Goal: Obtain resource: Obtain resource

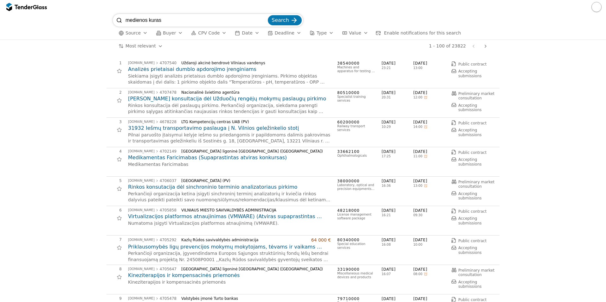
type input "medienos kuras"
click at [282, 20] on span "Search" at bounding box center [280, 20] width 17 height 6
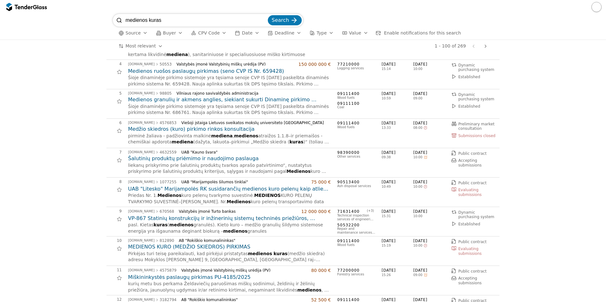
scroll to position [95, 0]
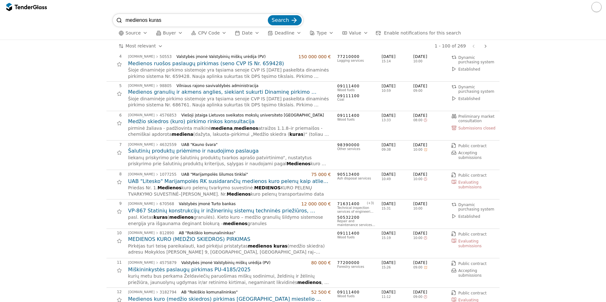
click at [156, 20] on input "medienos kuras" at bounding box center [195, 20] width 141 height 13
type input "medienos granul"
click at [268, 15] on button "Search" at bounding box center [285, 20] width 34 height 10
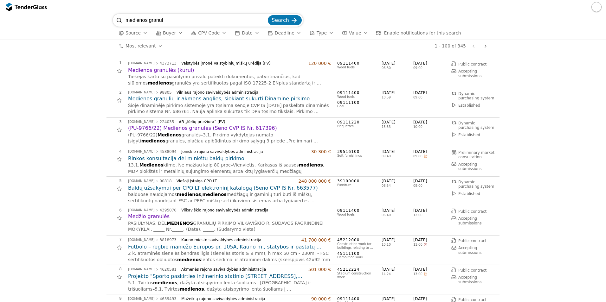
click at [158, 19] on input "medienos granul" at bounding box center [195, 20] width 141 height 13
type input "medienos kuras"
click at [268, 15] on button "Search" at bounding box center [285, 20] width 34 height 10
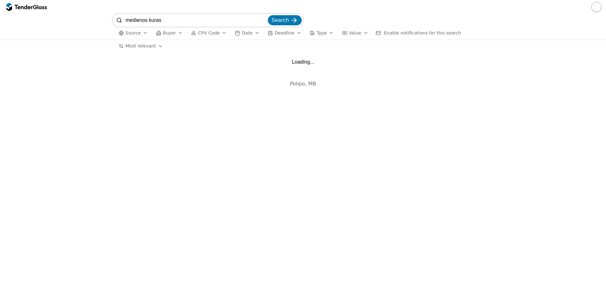
click at [189, 21] on input "medienos kuras" at bounding box center [195, 20] width 141 height 13
type input "medienos kur"
click at [268, 15] on button "Search" at bounding box center [285, 20] width 34 height 10
click at [284, 21] on span "Search" at bounding box center [280, 20] width 17 height 6
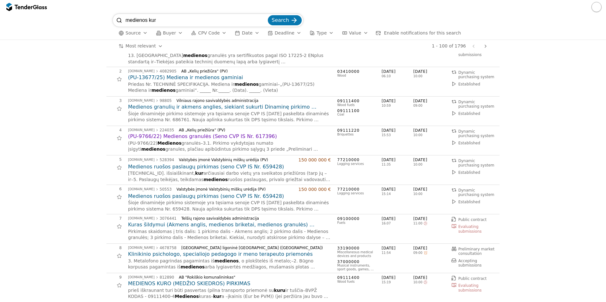
scroll to position [32, 0]
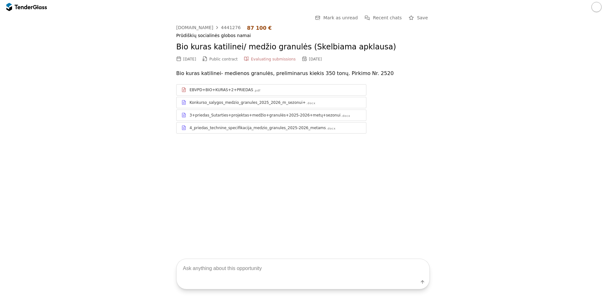
click at [236, 129] on div "4_priedas_technine_specifikacija_medzio_granules_2025-2026_metams" at bounding box center [258, 127] width 136 height 5
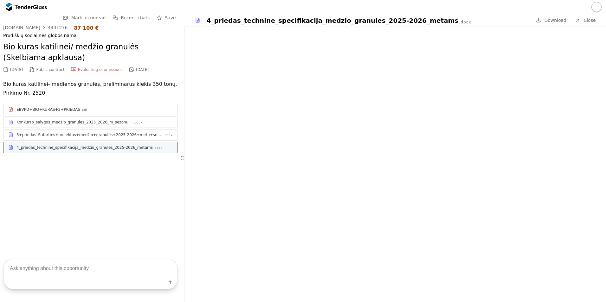
click at [80, 137] on div "3+priedas_Sutarties+projektas+medžio+granulės+2025-2026+metų+sezonui" at bounding box center [89, 134] width 146 height 5
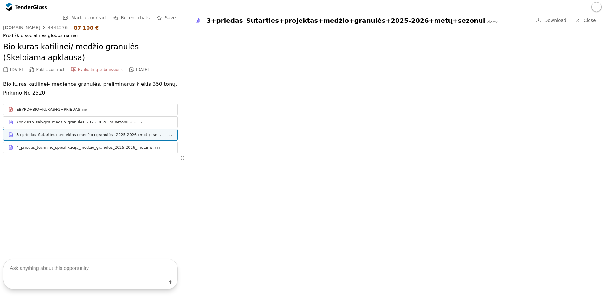
click at [102, 121] on div "Konkurso_salygos_medzio_granules_2025_2026_m_sezonui+" at bounding box center [74, 122] width 116 height 5
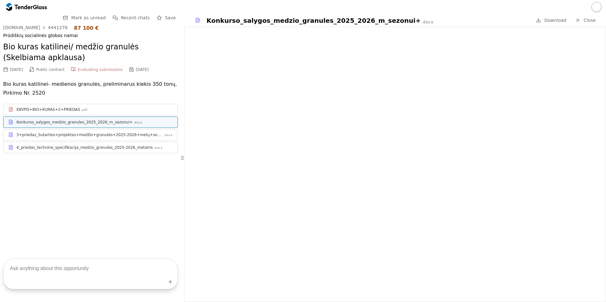
click at [63, 149] on div "4_priedas_technine_specifikacija_medzio_granules_2025-2026_metams" at bounding box center [84, 147] width 136 height 5
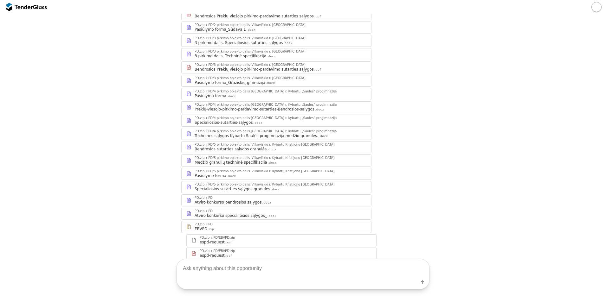
scroll to position [231, 0]
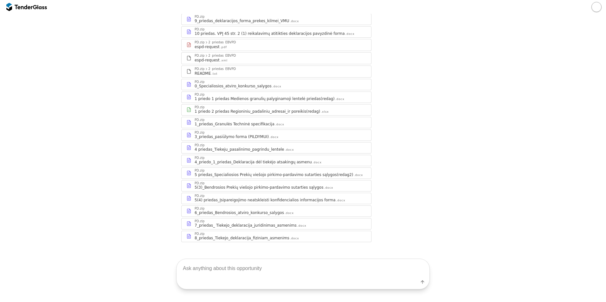
scroll to position [89, 0]
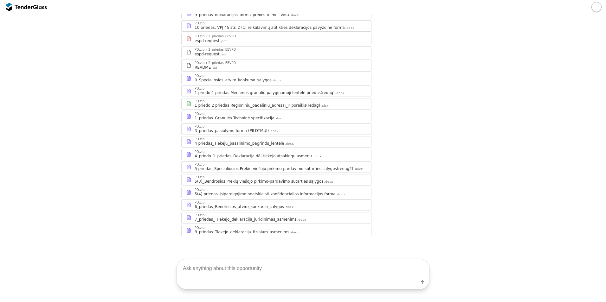
click at [237, 120] on div "1_priedas_Granulės Techninė specifikacija" at bounding box center [235, 118] width 80 height 5
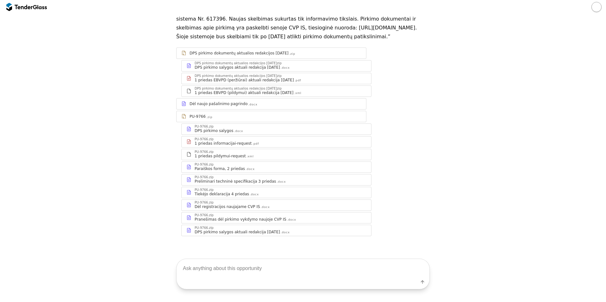
scroll to position [71, 0]
click at [223, 183] on div "Preliminari techninė specifikacija 3 priedas" at bounding box center [235, 181] width 81 height 5
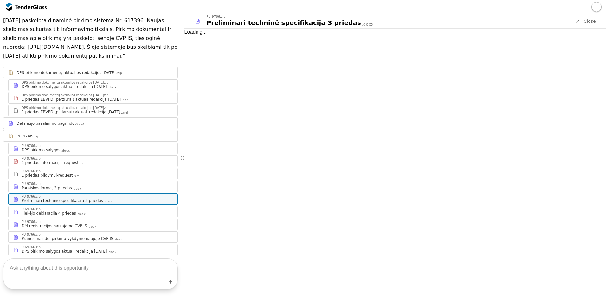
scroll to position [82, 0]
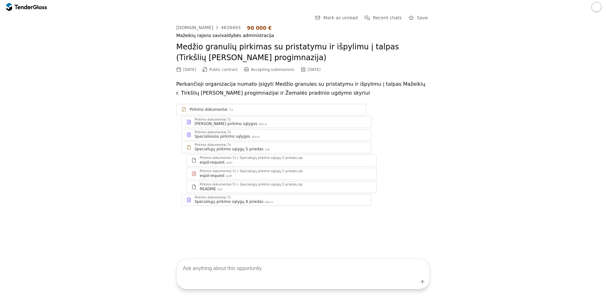
click at [214, 200] on div "Specialiųjų pirkimo sąlygų 8 priedas" at bounding box center [229, 201] width 69 height 5
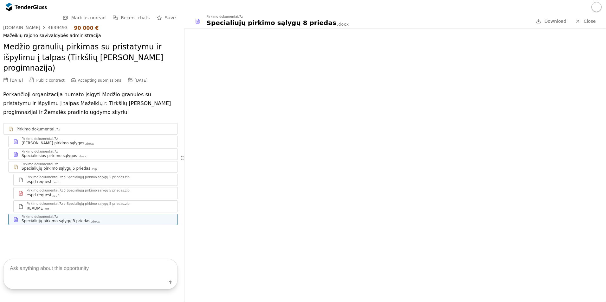
click at [56, 154] on div "Specialiosios pirkimo sąlygos" at bounding box center [49, 155] width 55 height 5
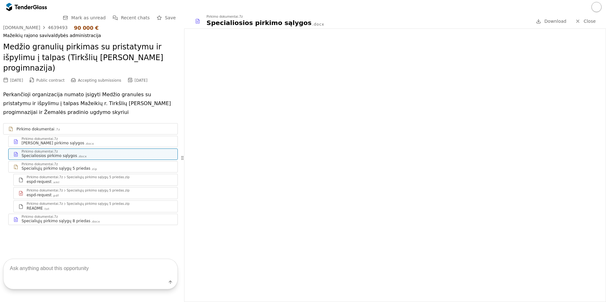
click at [77, 221] on div "Specialiųjų pirkimo sąlygų 8 priedas" at bounding box center [56, 221] width 69 height 5
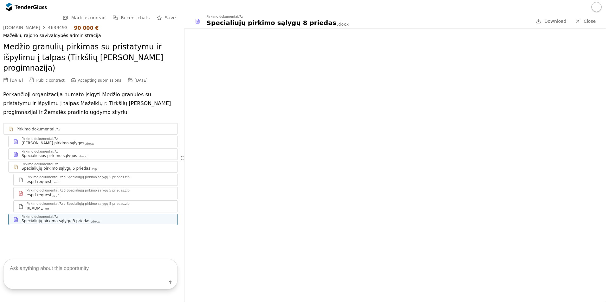
click at [67, 167] on div "Specialiųjų pirkimo sąlygų 5 priedas" at bounding box center [56, 168] width 69 height 5
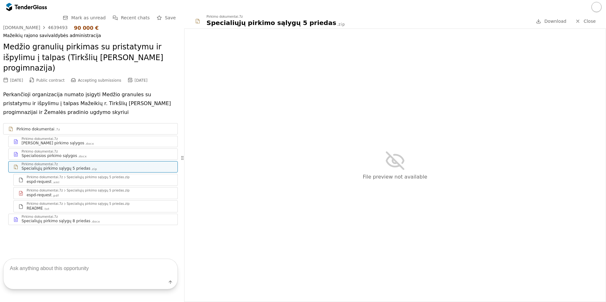
click at [54, 155] on div "Specialiosios pirkimo sąlygos" at bounding box center [49, 155] width 55 height 5
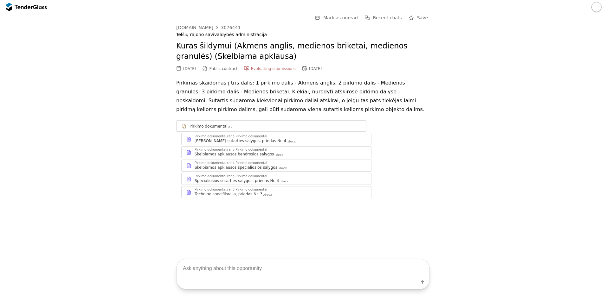
click at [221, 195] on div "Technine specifikacija, priedas Nr. 3" at bounding box center [229, 194] width 68 height 5
click at [200, 191] on div "Pirkimo dokumentai.rar" at bounding box center [213, 189] width 37 height 3
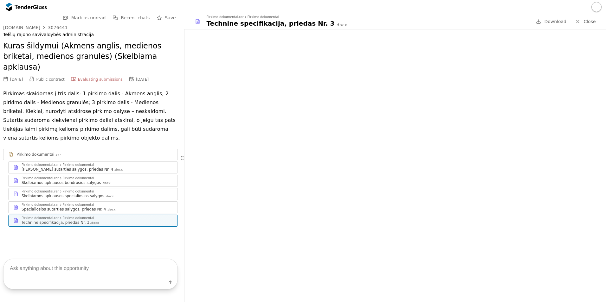
click at [47, 207] on div "Specialiosios sutarties salygos, priedas Nr. 4" at bounding box center [64, 209] width 85 height 5
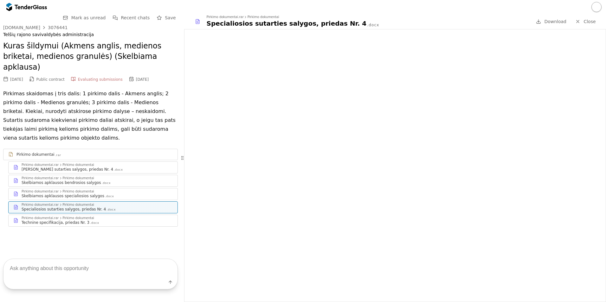
click at [556, 22] on span "Download" at bounding box center [555, 21] width 22 height 5
